Goal: Navigation & Orientation: Find specific page/section

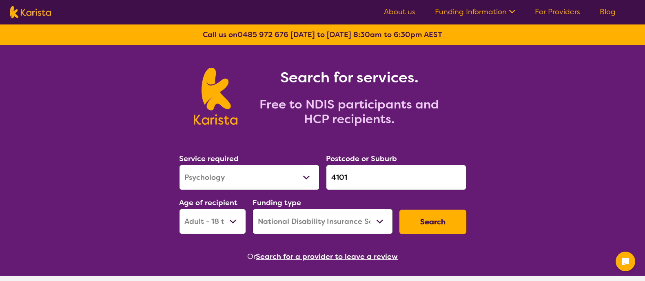
select select "Psychology"
select select "AD"
select select "NDIS"
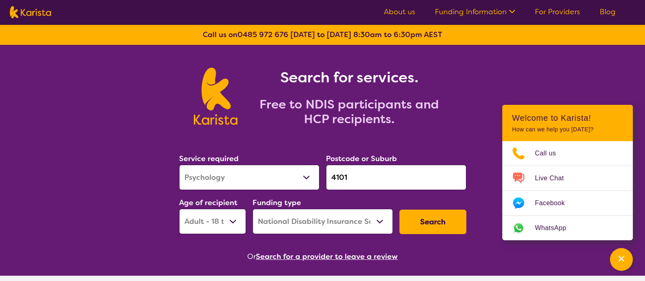
click at [553, 19] on nav "About us Funding Information NDIS - National Disability Insurance Scheme HCP - …" at bounding box center [322, 12] width 645 height 24
click at [530, 7] on ul "About us Funding Information NDIS - National Disability Insurance Scheme HCP - …" at bounding box center [499, 12] width 251 height 13
click at [560, 11] on link "For Providers" at bounding box center [557, 12] width 45 height 10
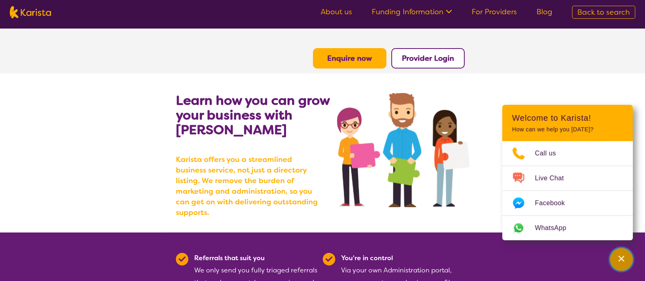
click at [626, 260] on div "Channel Menu" at bounding box center [622, 260] width 16 height 18
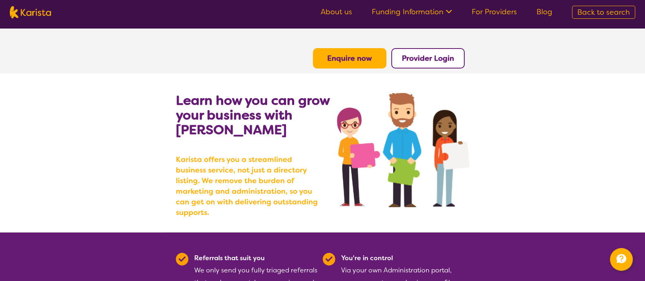
click at [346, 9] on link "About us" at bounding box center [336, 12] width 31 height 10
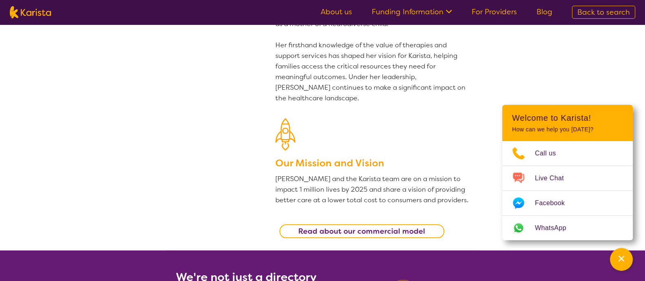
scroll to position [125, 0]
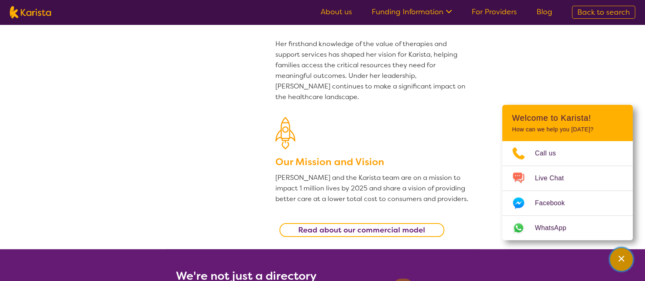
click at [628, 257] on div "Channel Menu" at bounding box center [622, 260] width 16 height 18
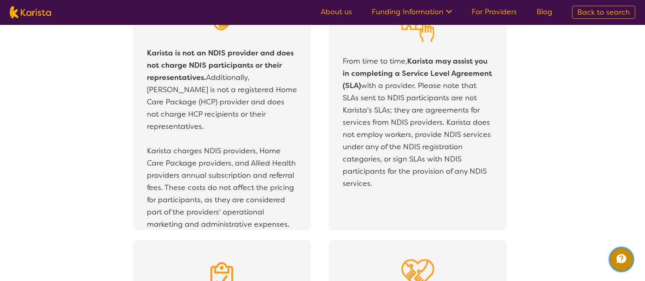
scroll to position [1477, 0]
